Goal: Find specific page/section: Find specific page/section

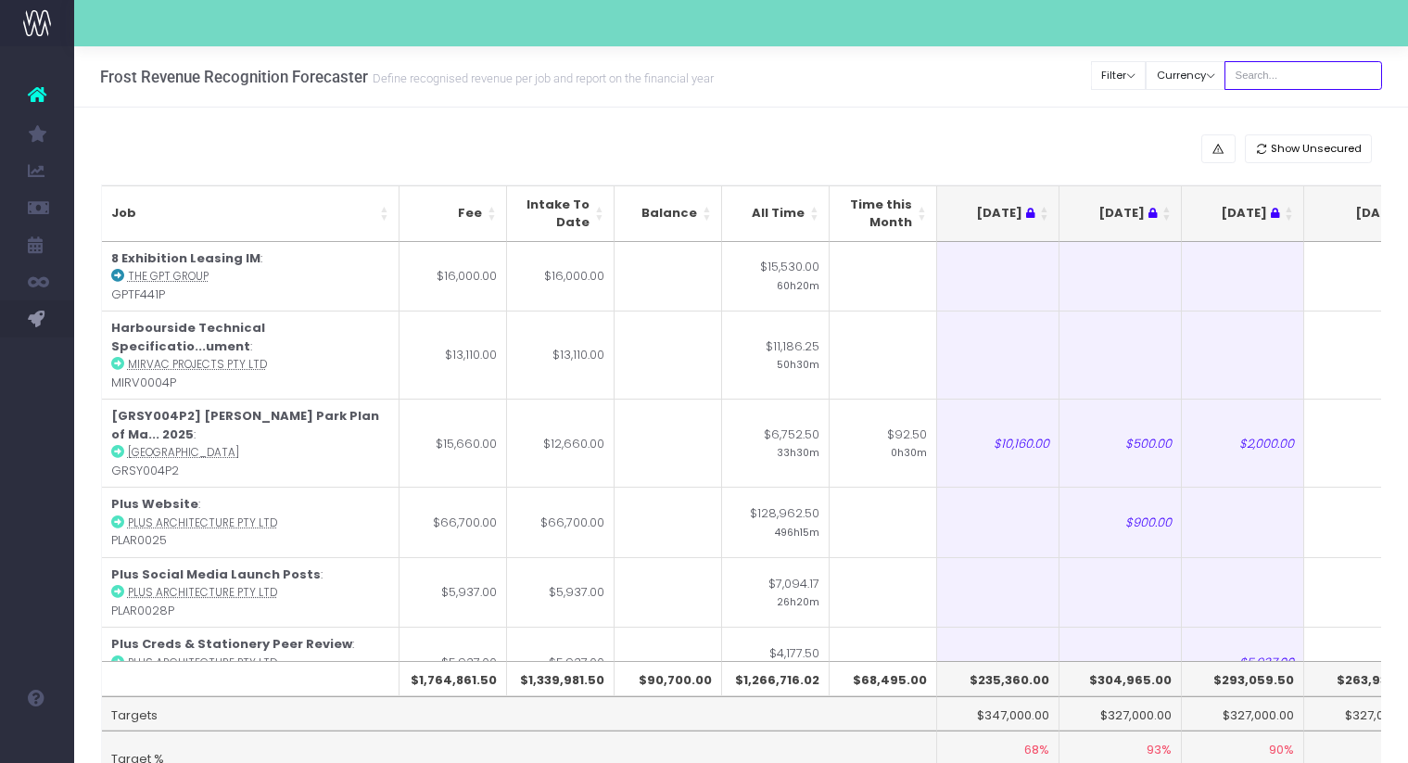
click at [1309, 79] on input "text" at bounding box center [1303, 75] width 158 height 29
type input "[PERSON_NAME]"
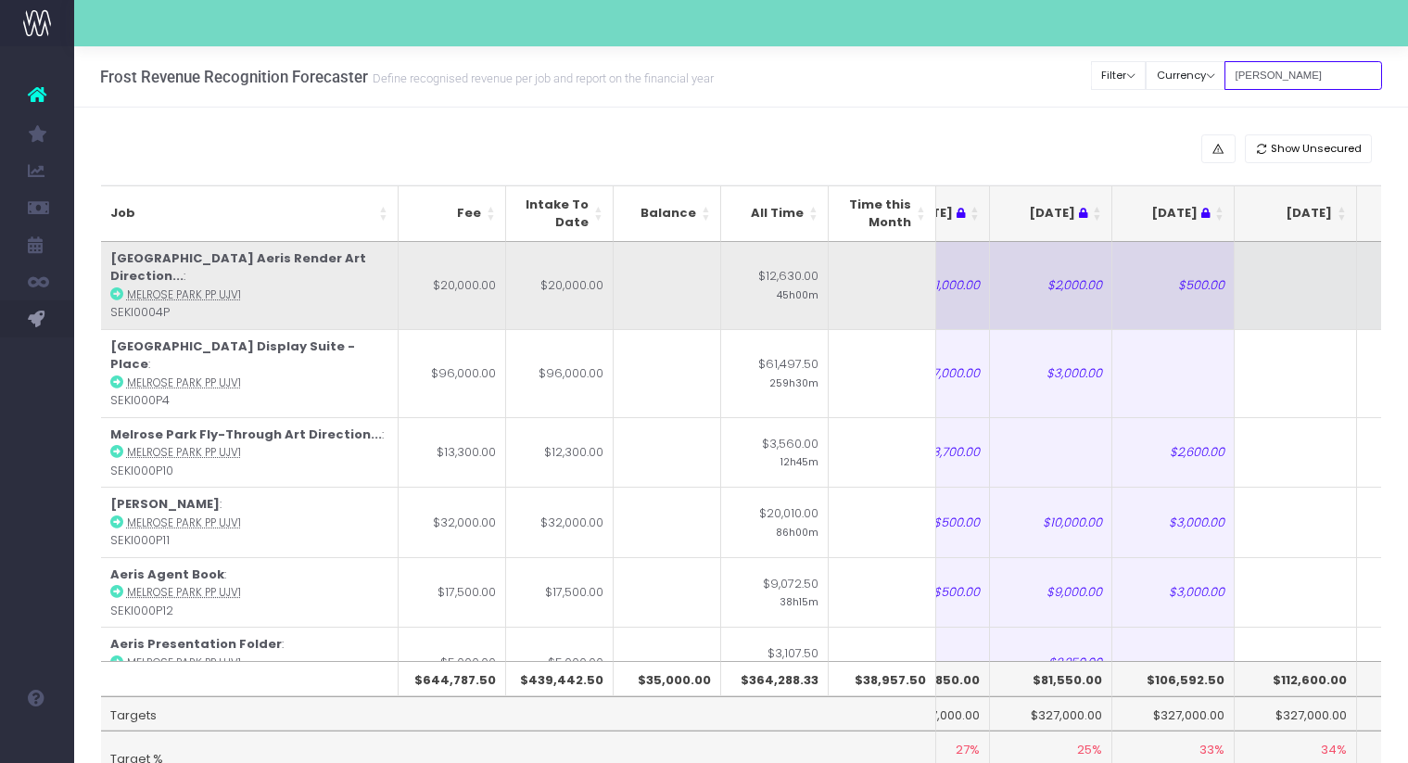
scroll to position [0, 196]
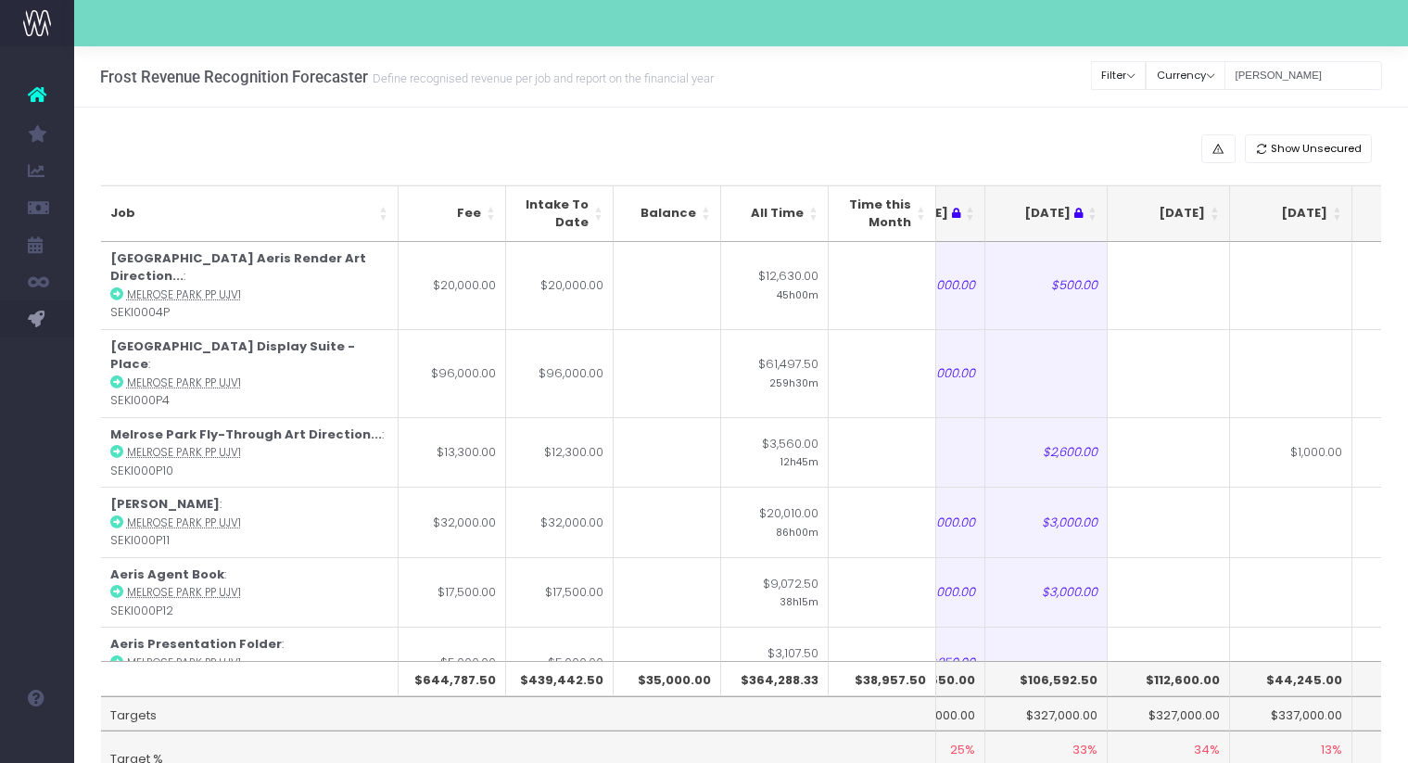
click at [1212, 214] on th "Sep 25" at bounding box center [1168, 213] width 122 height 57
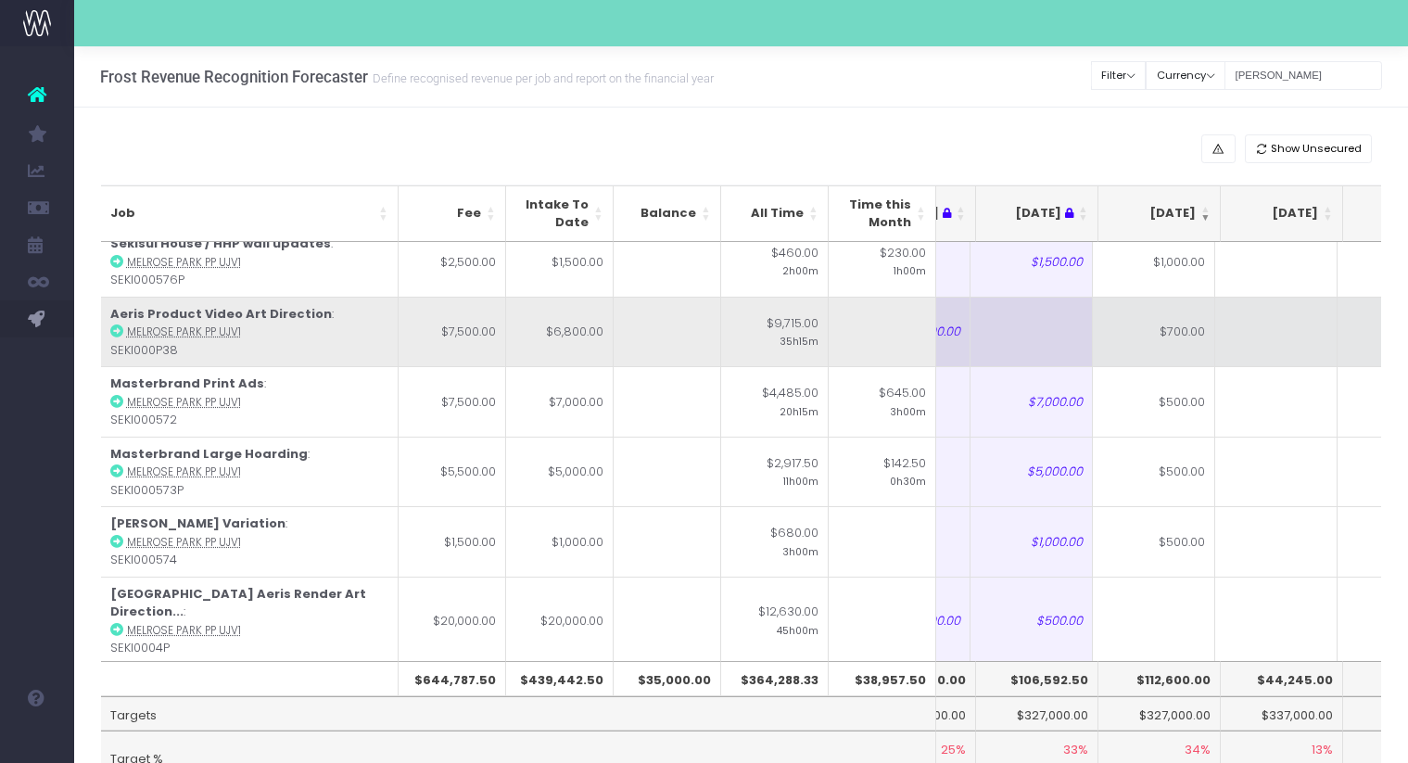
scroll to position [0, 0]
